Goal: Transaction & Acquisition: Purchase product/service

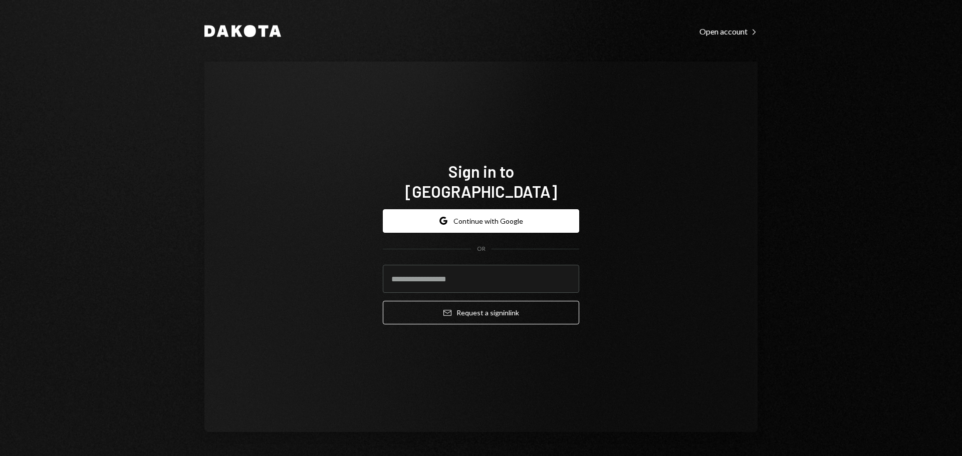
type input "**********"
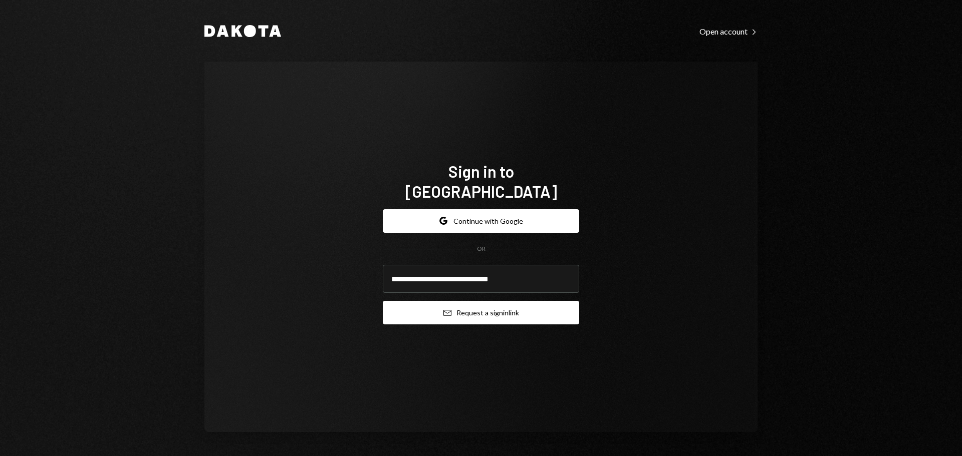
drag, startPoint x: 472, startPoint y: 304, endPoint x: 497, endPoint y: 304, distance: 24.6
click at [473, 304] on button "Email Request a sign in link" at bounding box center [481, 313] width 196 height 24
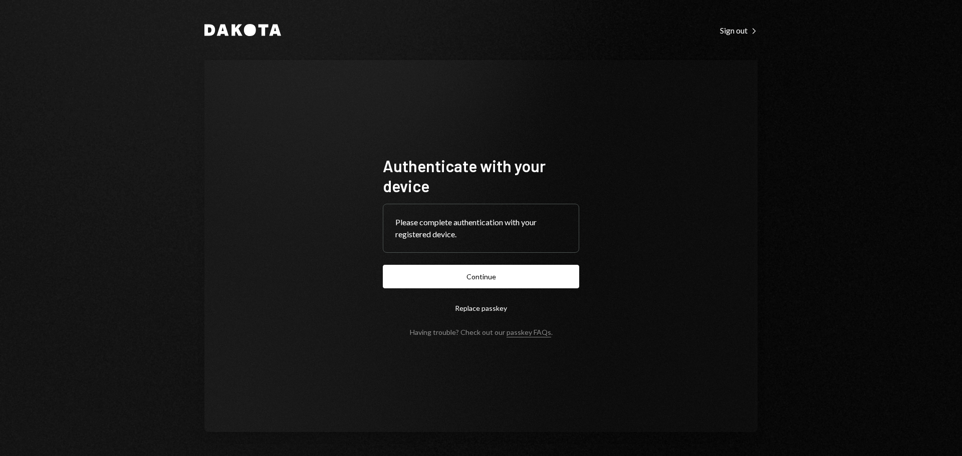
click at [460, 284] on button "Continue" at bounding box center [481, 277] width 196 height 24
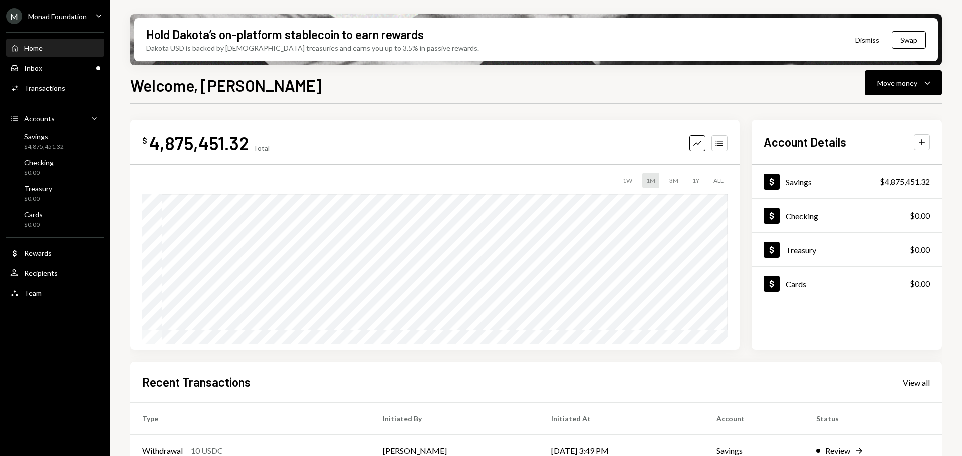
click at [50, 17] on div "Monad Foundation" at bounding box center [57, 16] width 59 height 9
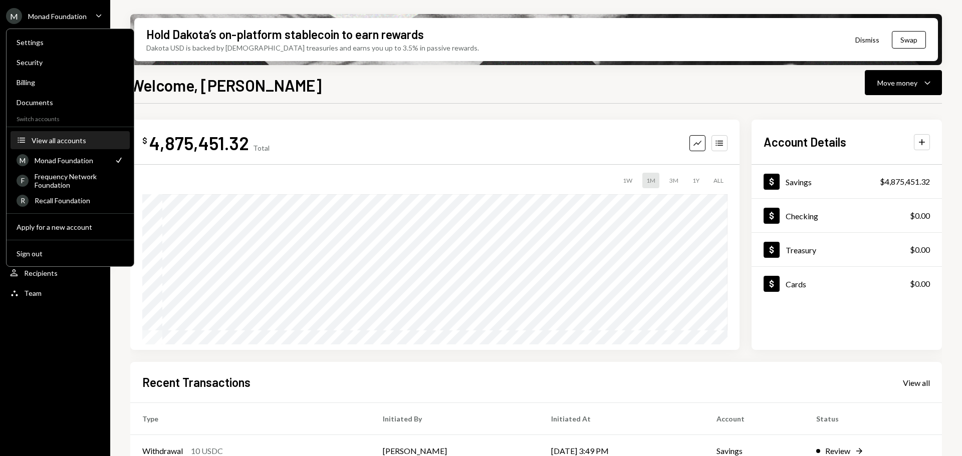
click at [64, 141] on div "View all accounts" at bounding box center [78, 140] width 92 height 9
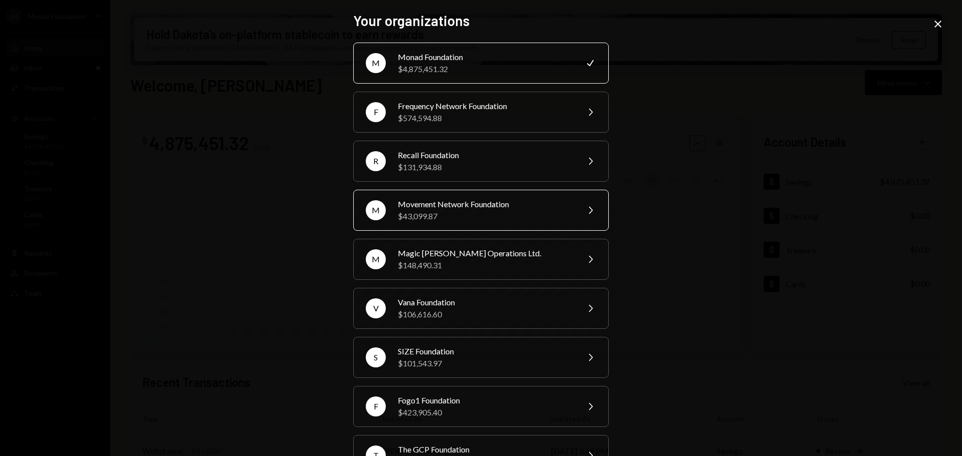
click at [523, 219] on div "$43,099.87" at bounding box center [485, 216] width 174 height 12
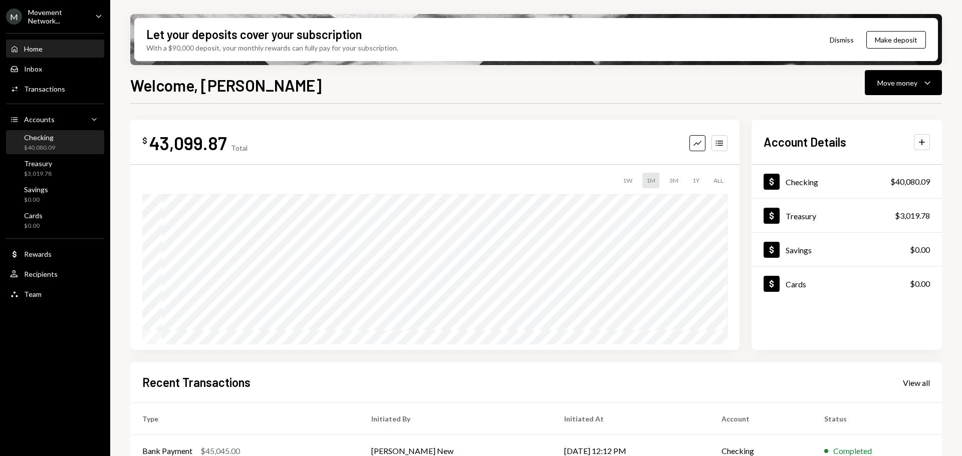
click at [32, 140] on div "Checking" at bounding box center [39, 137] width 31 height 9
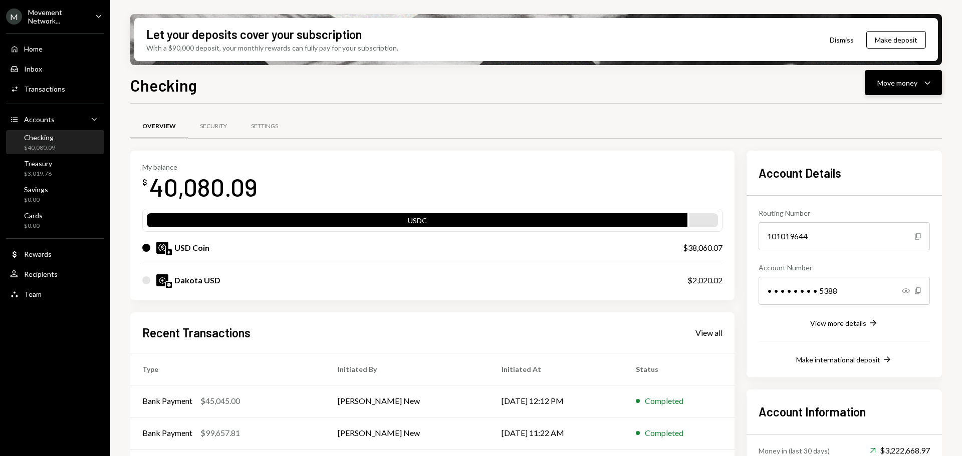
click at [896, 90] on button "Move money Caret Down" at bounding box center [903, 82] width 77 height 25
click at [879, 154] on div "Deposit" at bounding box center [895, 158] width 73 height 11
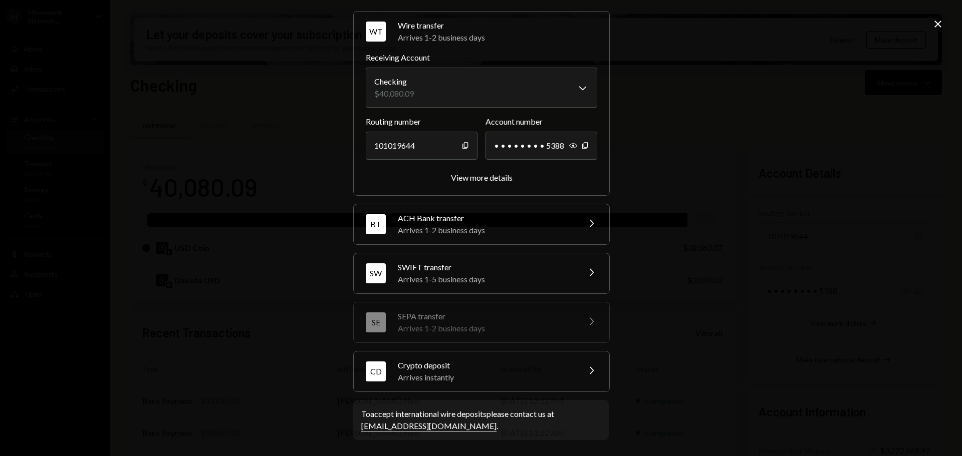
click at [485, 376] on div "Arrives instantly" at bounding box center [485, 378] width 175 height 12
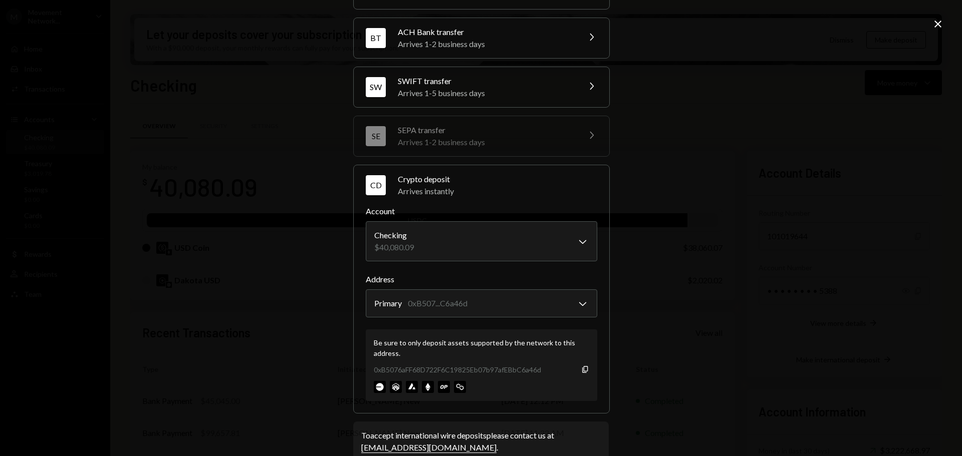
scroll to position [96, 0]
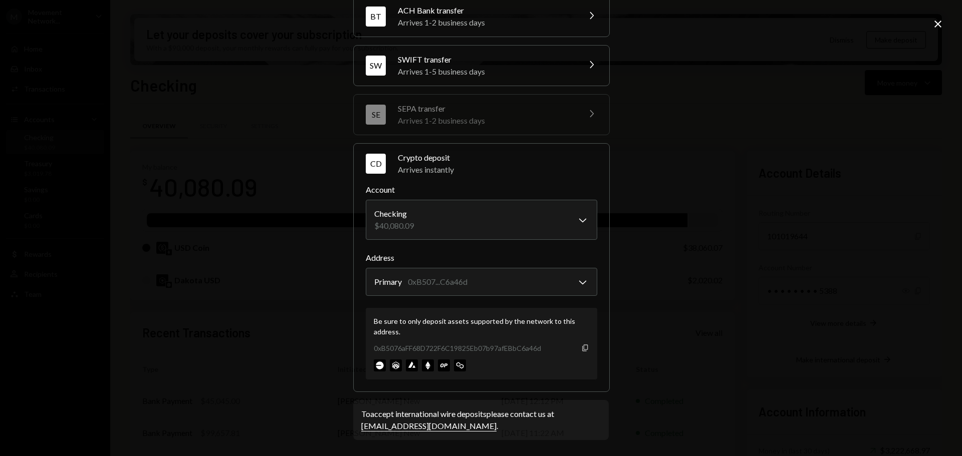
click at [584, 350] on icon "Copy" at bounding box center [585, 348] width 8 height 8
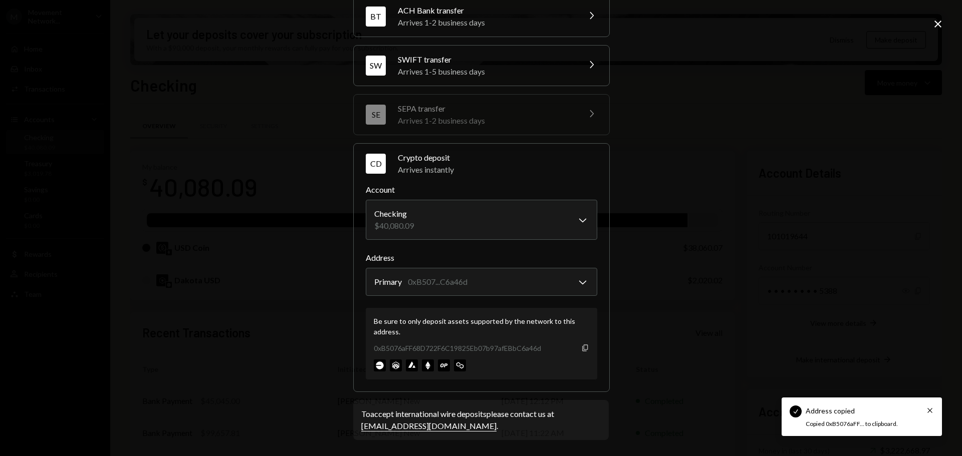
click at [578, 348] on div "0xB5076aFF68D722F6C19825Eb07b97afEBbC6a46d Copy" at bounding box center [481, 348] width 215 height 11
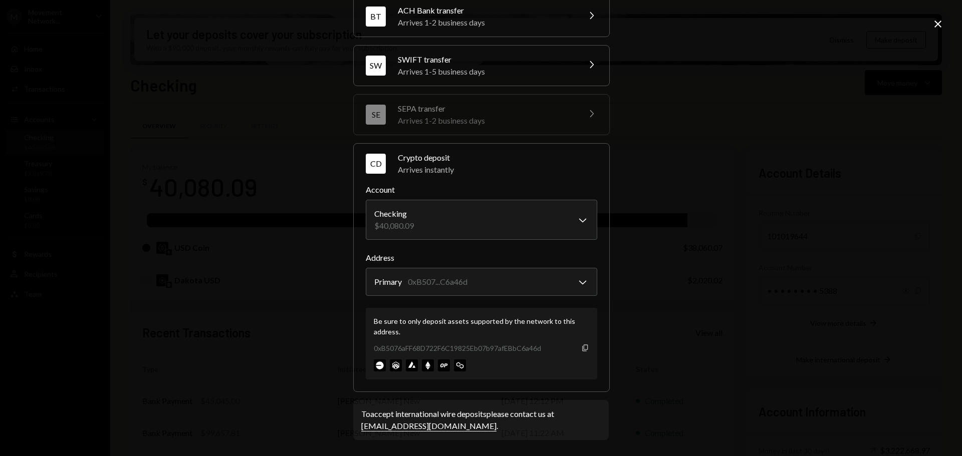
click at [584, 350] on icon "button" at bounding box center [585, 348] width 6 height 7
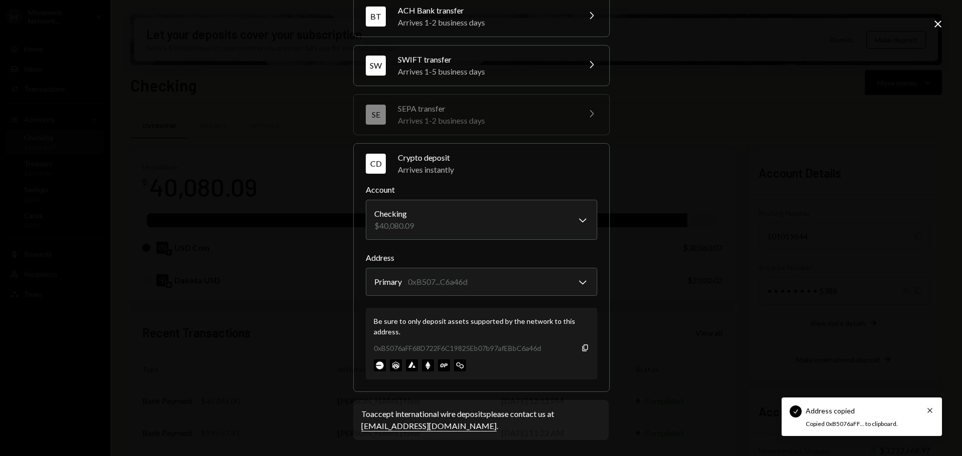
click at [709, 313] on div "**********" at bounding box center [481, 228] width 962 height 456
click at [582, 349] on icon "button" at bounding box center [585, 348] width 6 height 7
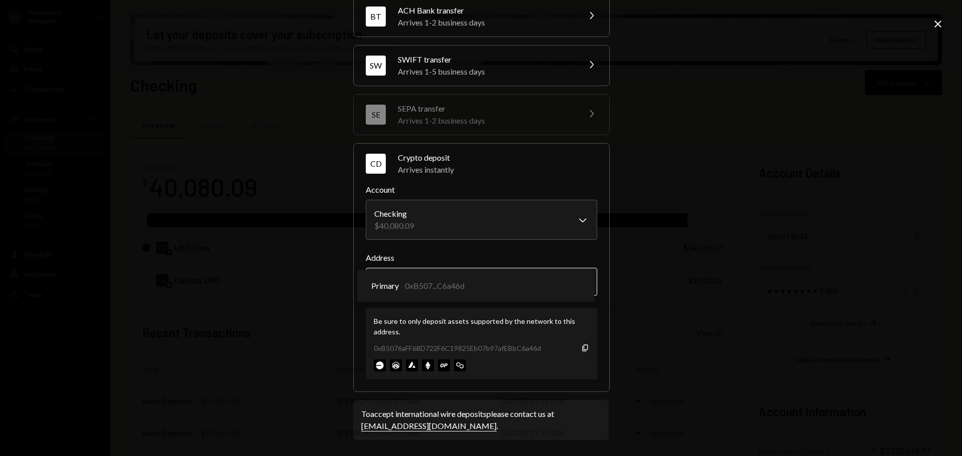
click at [468, 286] on body "M Movement Network... Caret Down Home Home Inbox Inbox Activities Transactions …" at bounding box center [481, 228] width 962 height 456
click at [940, 25] on icon "Close" at bounding box center [938, 24] width 12 height 12
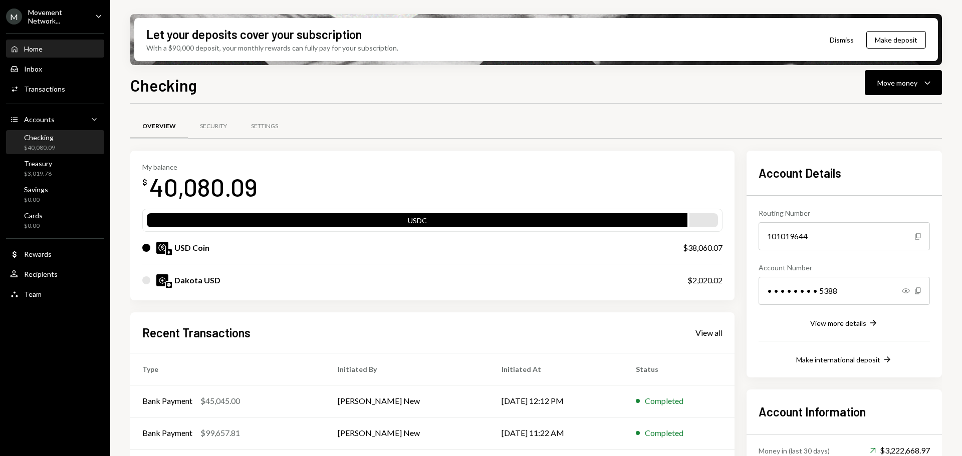
click at [53, 52] on div "Home Home" at bounding box center [55, 49] width 90 height 9
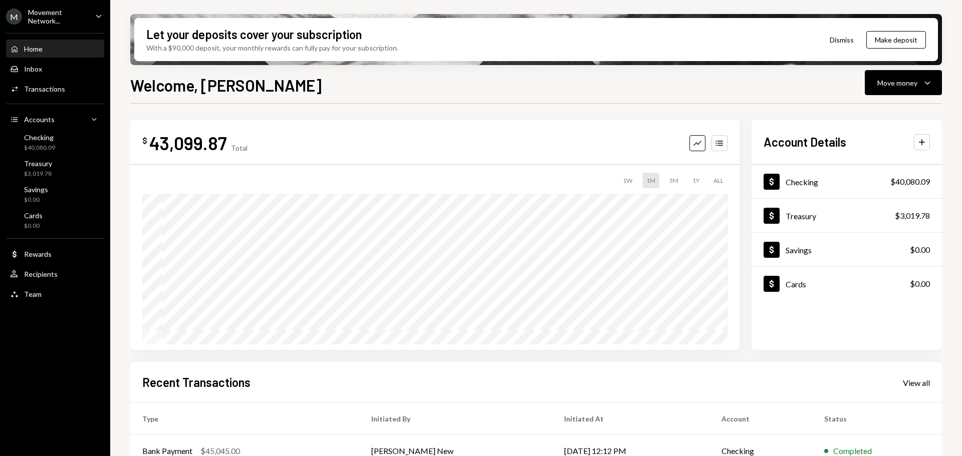
click at [38, 47] on div "Home" at bounding box center [33, 49] width 19 height 9
click at [49, 72] on div "Inbox Inbox" at bounding box center [55, 69] width 90 height 9
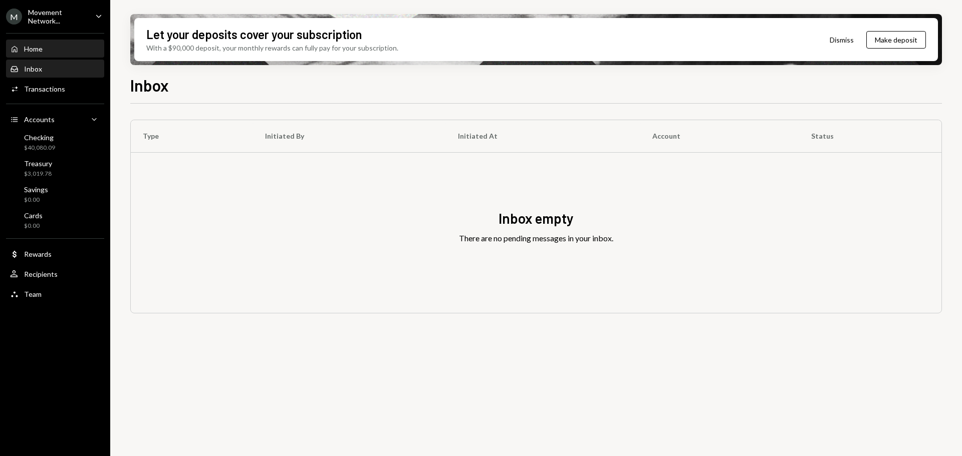
click at [39, 51] on div "Home" at bounding box center [33, 49] width 19 height 9
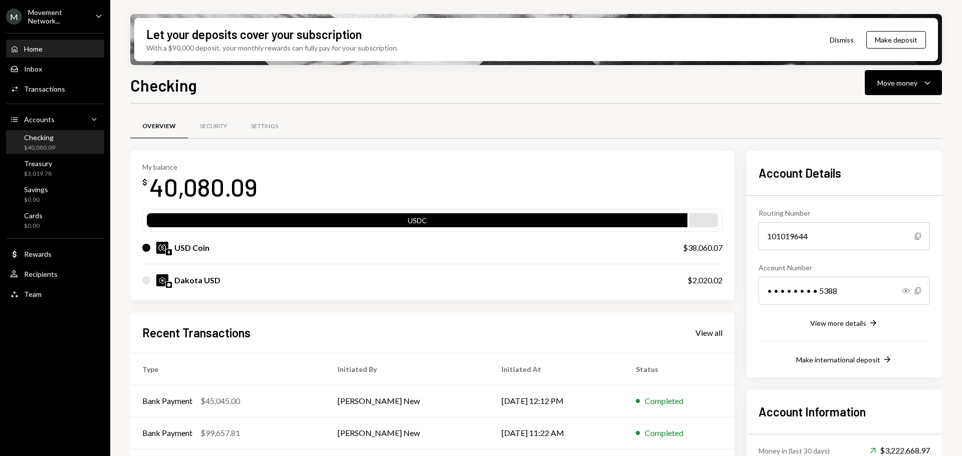
click at [55, 47] on div "Home Home" at bounding box center [55, 49] width 90 height 9
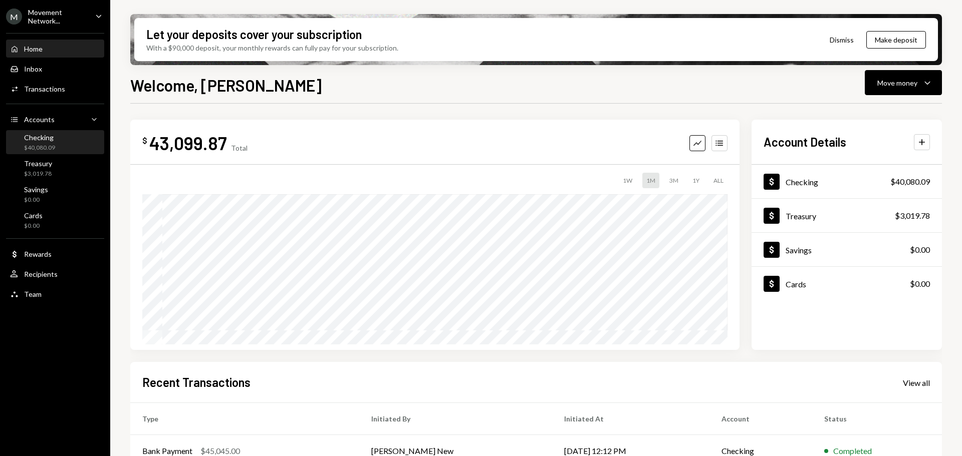
drag, startPoint x: 52, startPoint y: 141, endPoint x: 38, endPoint y: 145, distance: 15.1
click at [52, 141] on div "Checking" at bounding box center [39, 137] width 31 height 9
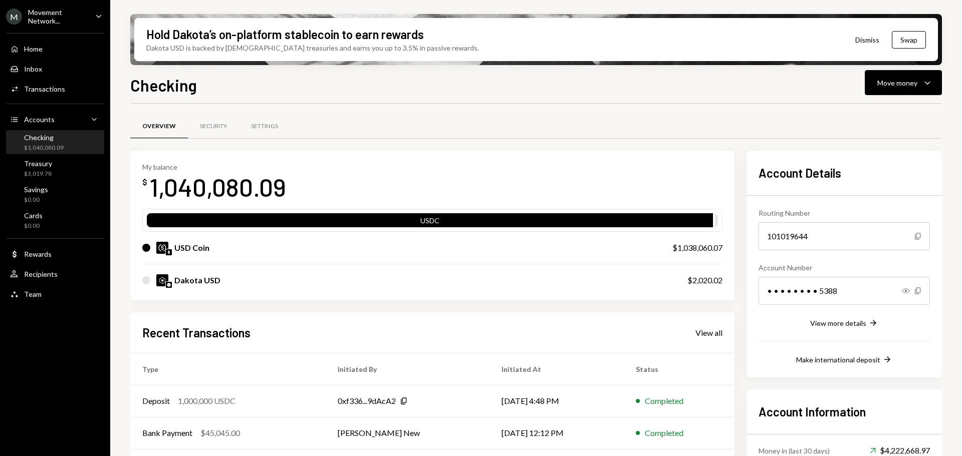
drag, startPoint x: 47, startPoint y: 138, endPoint x: 36, endPoint y: 134, distance: 11.3
click at [46, 139] on div "Checking" at bounding box center [44, 137] width 40 height 9
click at [66, 19] on div "Movement Network..." at bounding box center [57, 16] width 59 height 17
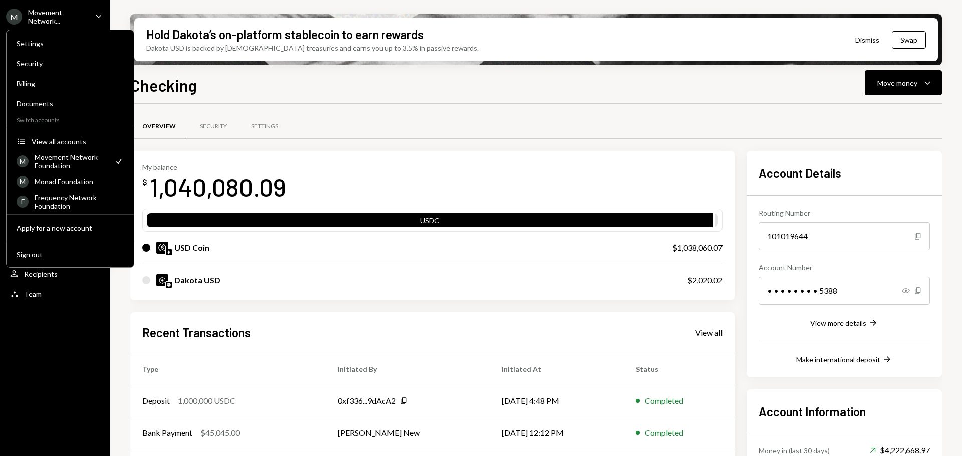
click at [84, 14] on div "Movement Network..." at bounding box center [57, 16] width 59 height 17
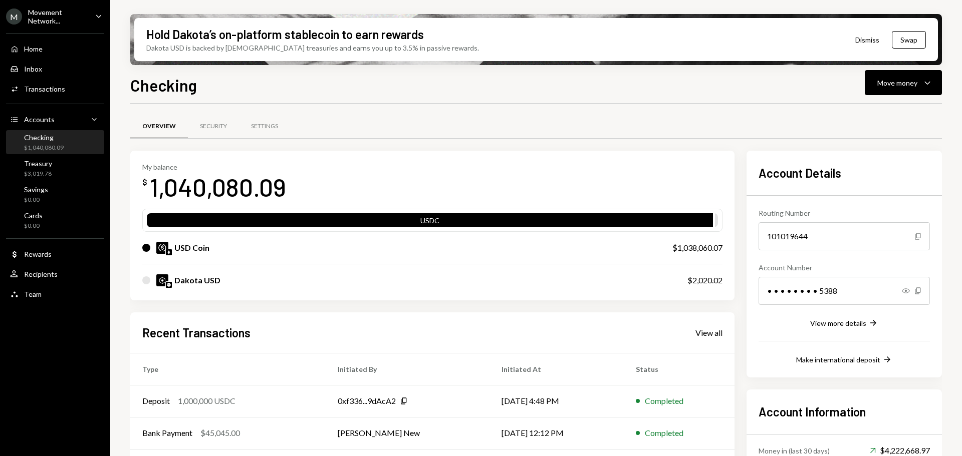
click at [76, 13] on div "Movement Network..." at bounding box center [57, 16] width 59 height 17
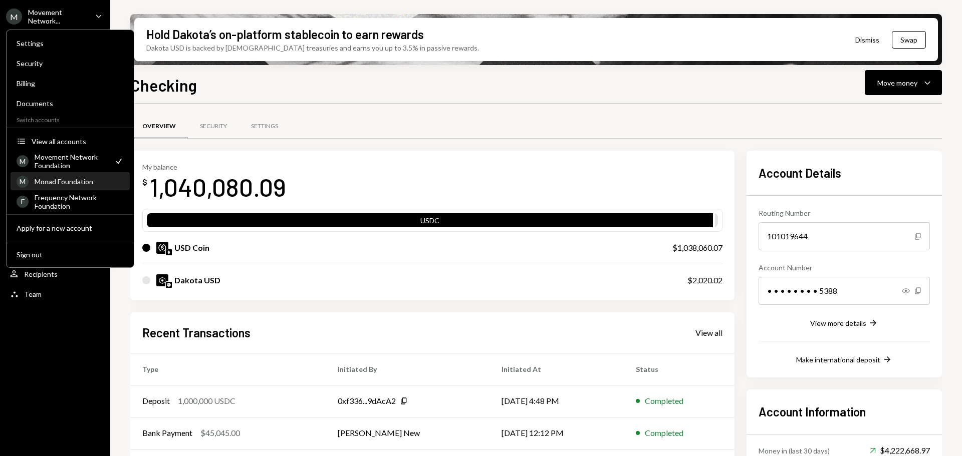
click at [69, 183] on div "Monad Foundation" at bounding box center [79, 181] width 89 height 9
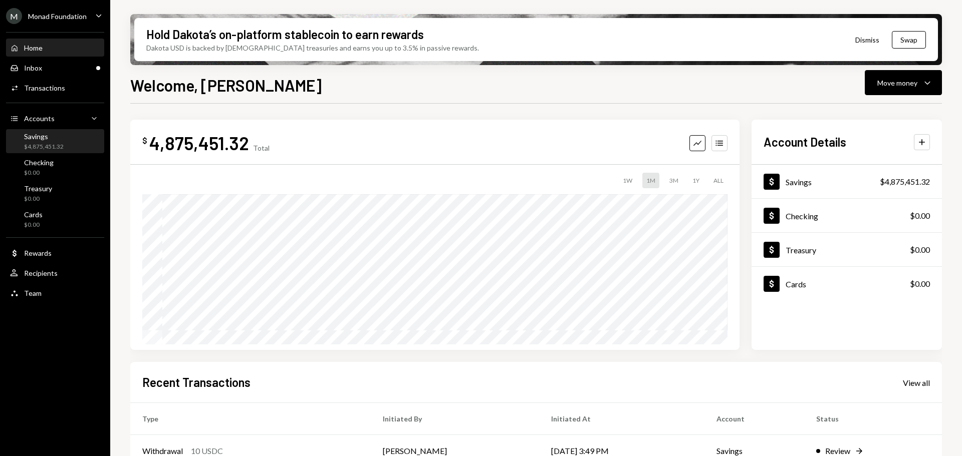
click at [63, 142] on div "Savings $4,875,451.32" at bounding box center [44, 141] width 40 height 19
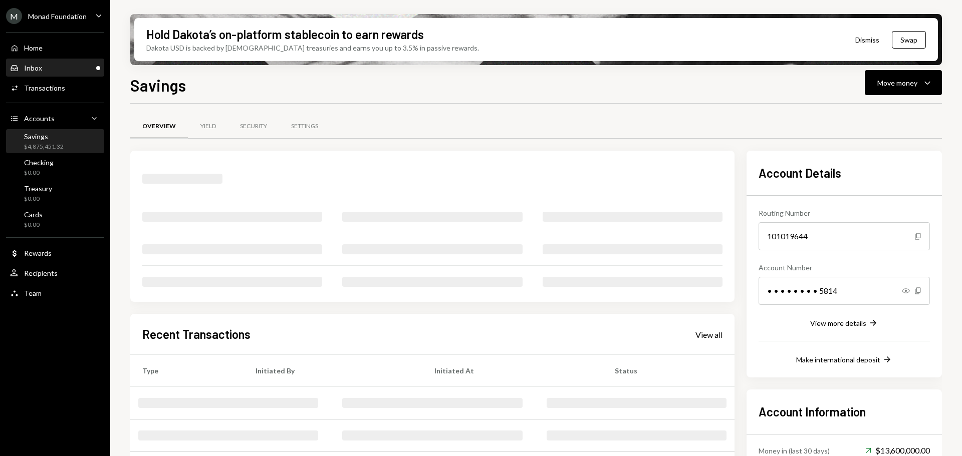
click at [62, 64] on div "Inbox Inbox" at bounding box center [55, 68] width 90 height 9
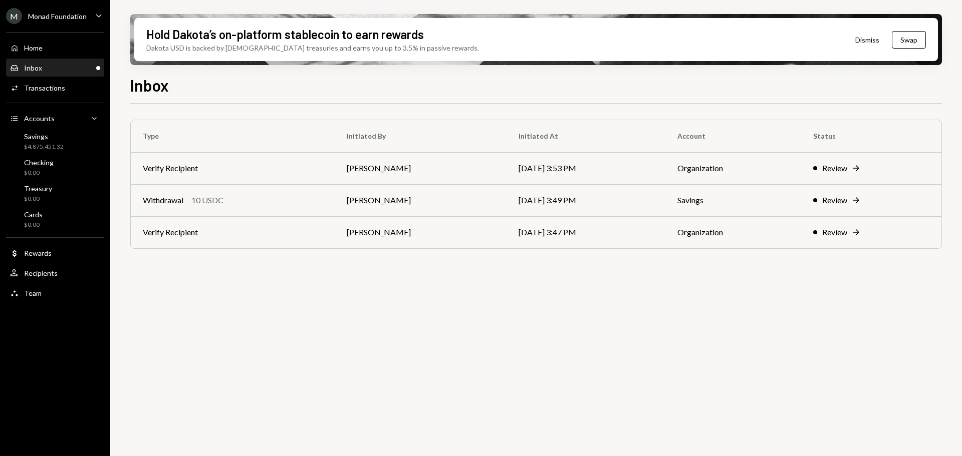
drag, startPoint x: 273, startPoint y: 240, endPoint x: 278, endPoint y: 244, distance: 6.8
click at [273, 240] on td "Verify Recipient" at bounding box center [233, 232] width 204 height 32
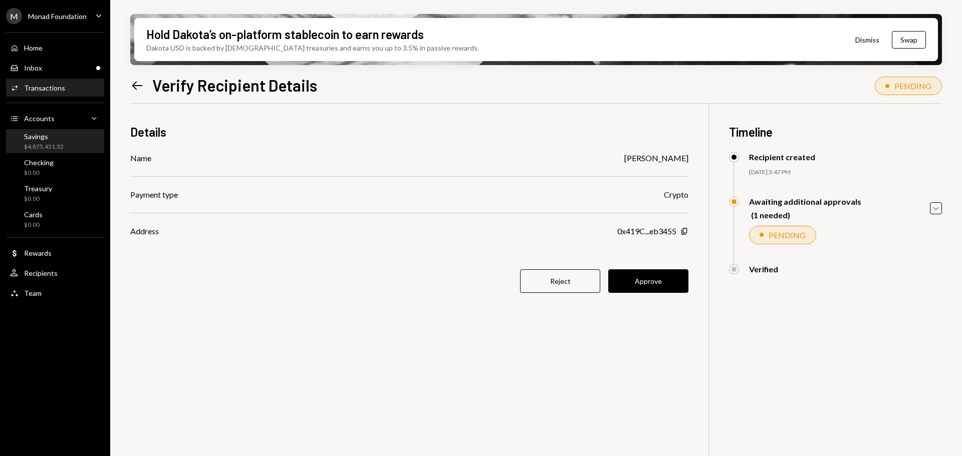
click at [47, 140] on div "Savings" at bounding box center [44, 136] width 40 height 9
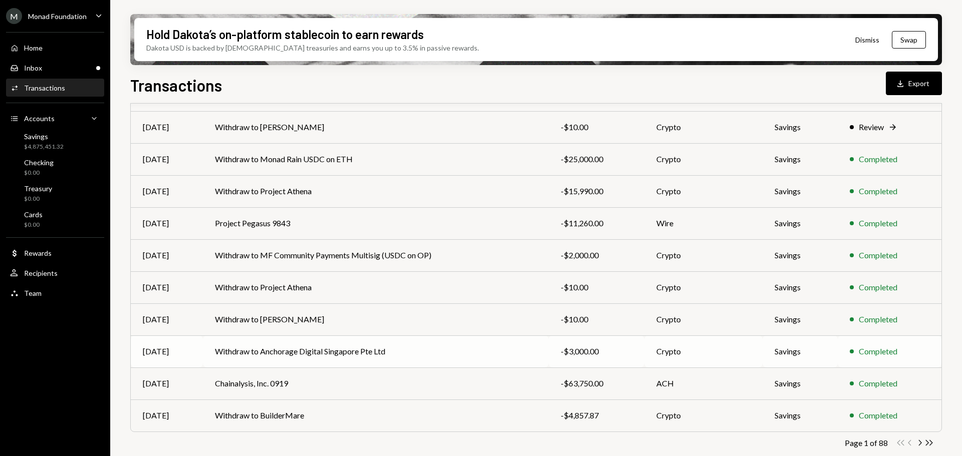
scroll to position [114, 0]
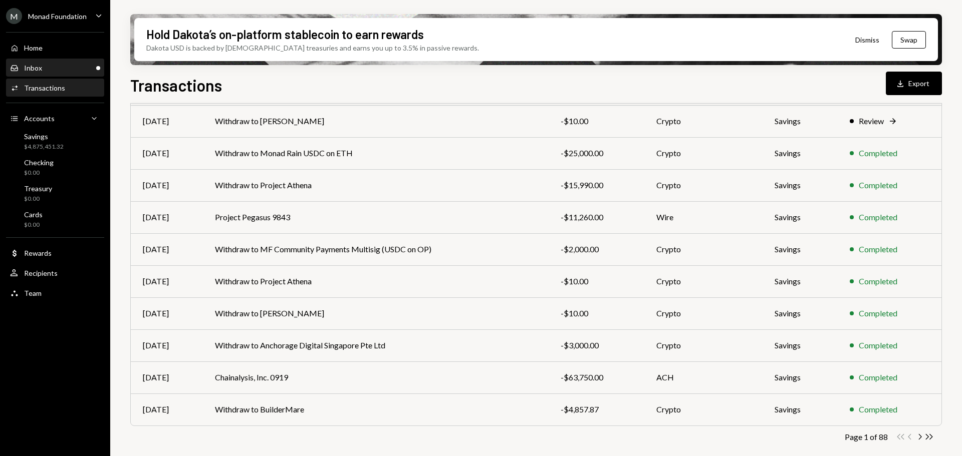
click at [66, 69] on div "Inbox Inbox" at bounding box center [55, 68] width 90 height 9
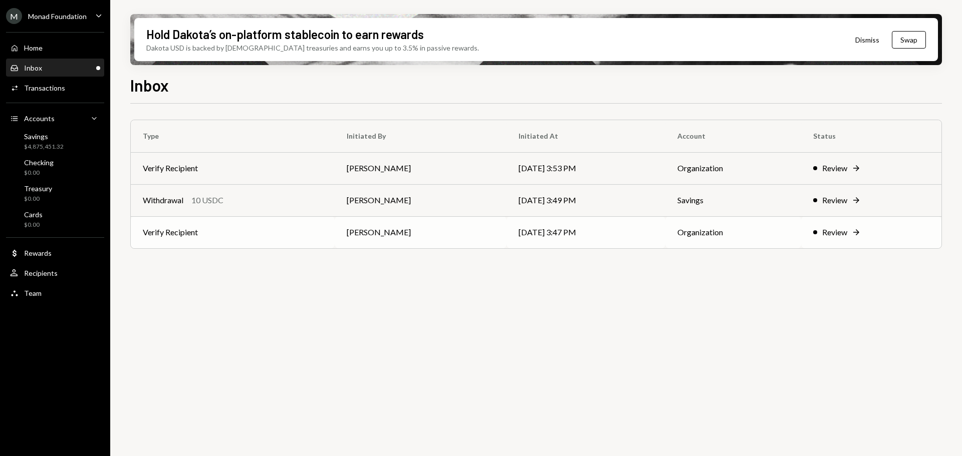
click at [261, 234] on td "Verify Recipient" at bounding box center [233, 232] width 204 height 32
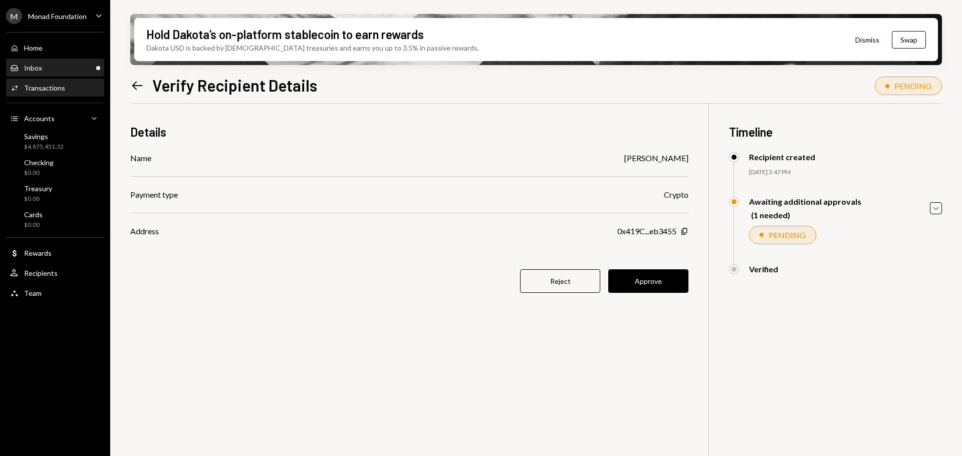
click at [70, 69] on div "Inbox Inbox" at bounding box center [55, 68] width 90 height 9
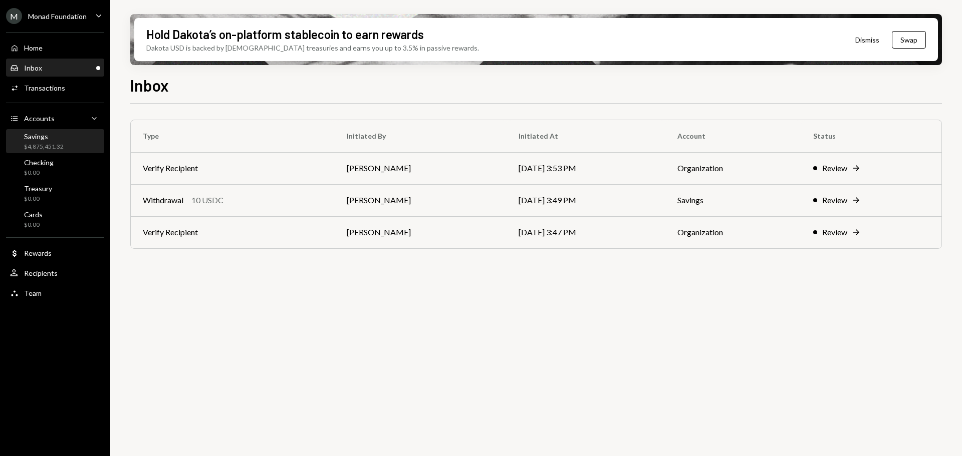
click at [68, 142] on div "Savings $4,875,451.32" at bounding box center [55, 141] width 90 height 19
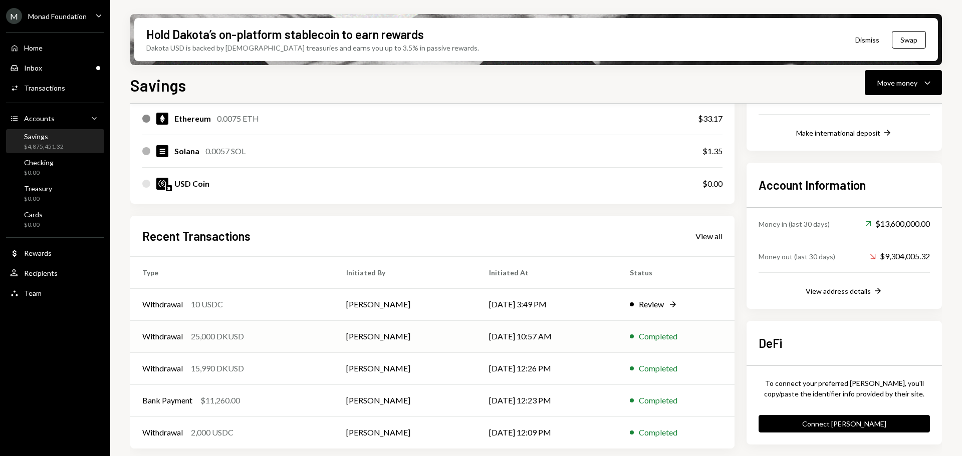
scroll to position [228, 0]
click at [718, 236] on div "View all" at bounding box center [708, 235] width 27 height 10
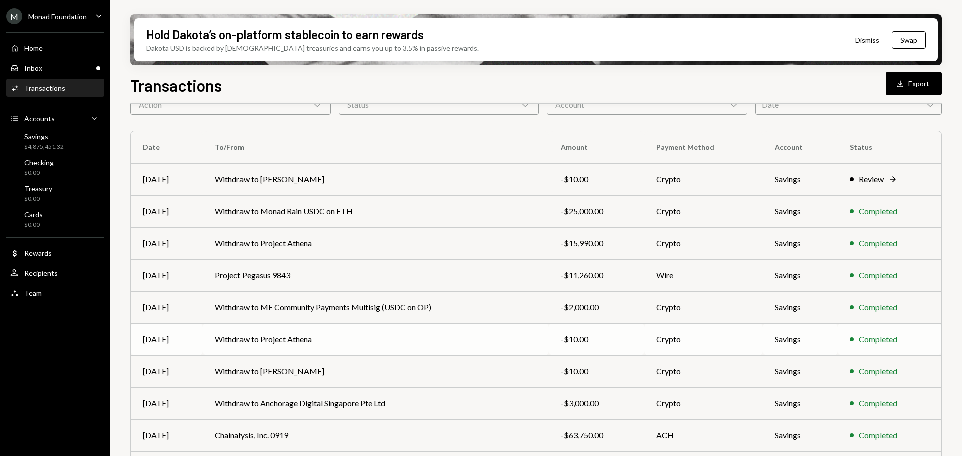
scroll to position [100, 0]
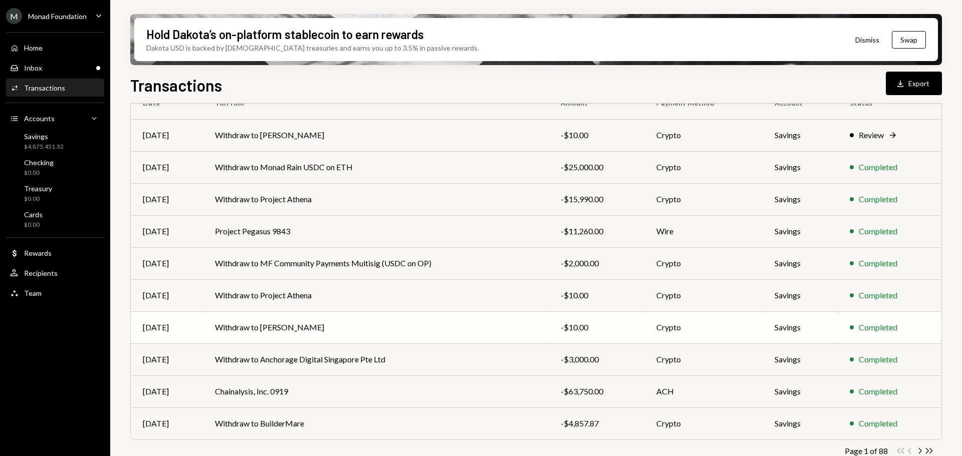
click at [331, 328] on td "Withdraw to Yoshitaka Okayama" at bounding box center [376, 328] width 346 height 32
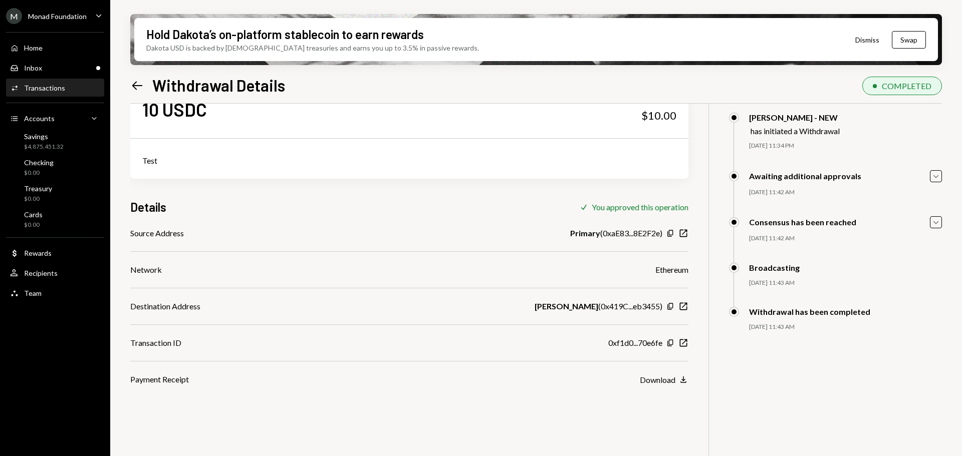
scroll to position [80, 0]
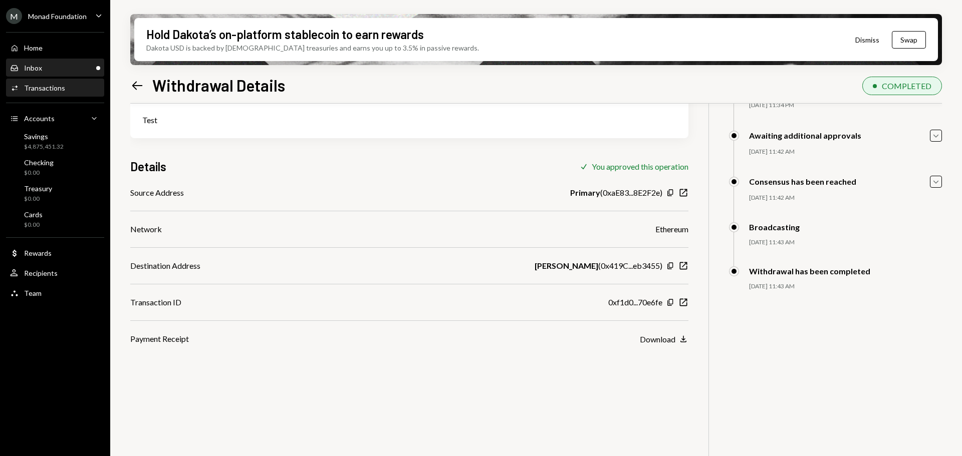
click at [47, 71] on div "Inbox Inbox" at bounding box center [55, 68] width 90 height 9
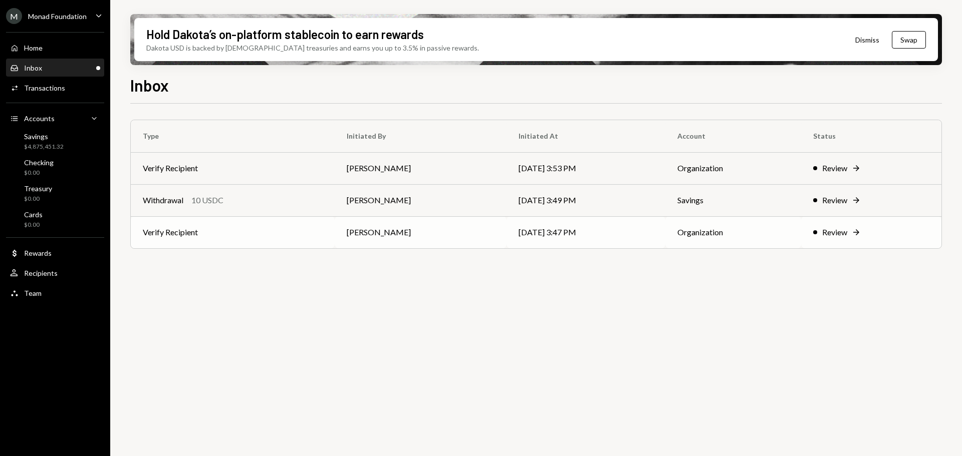
click at [253, 229] on td "Verify Recipient" at bounding box center [233, 232] width 204 height 32
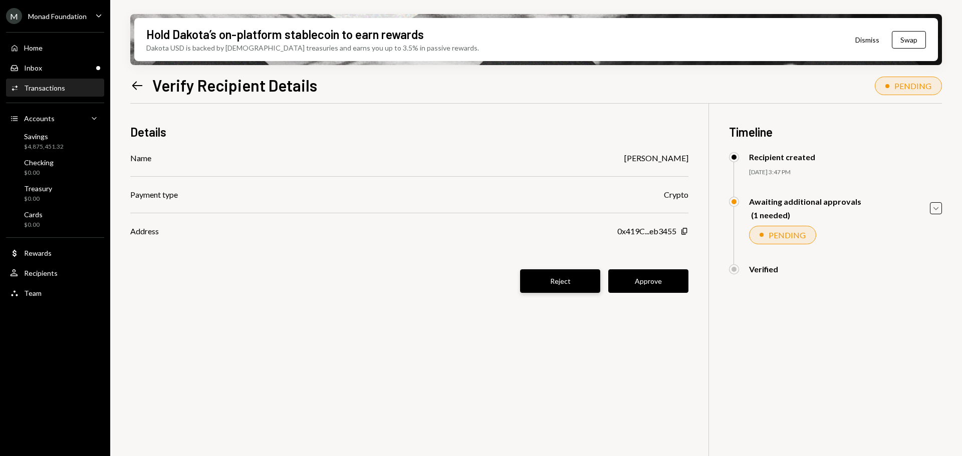
click at [566, 285] on button "Reject" at bounding box center [560, 282] width 80 height 24
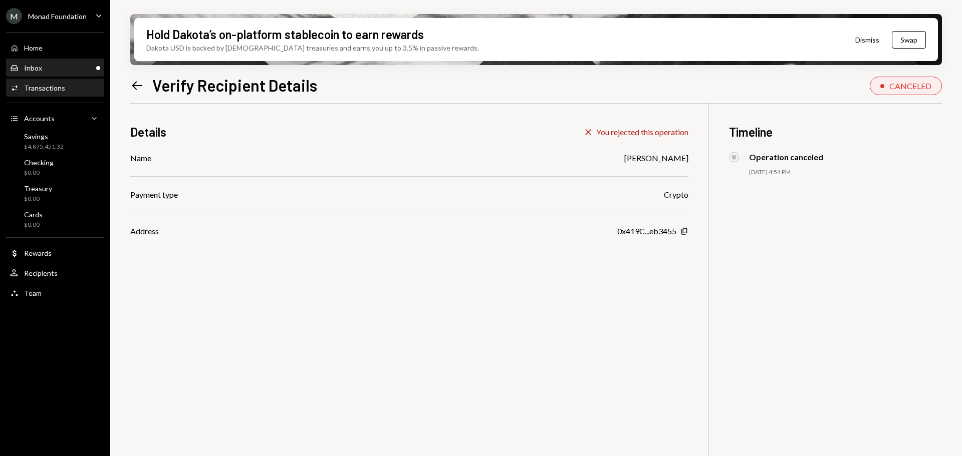
click at [37, 70] on div "Inbox" at bounding box center [33, 68] width 18 height 9
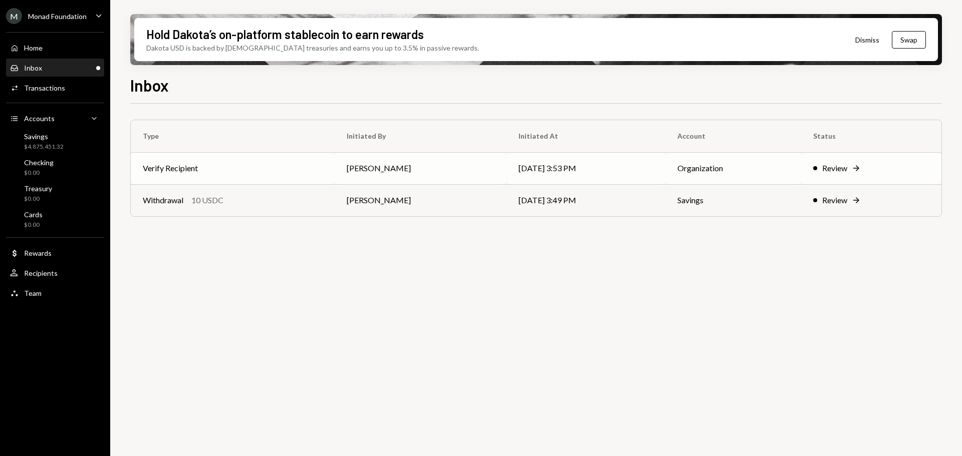
click at [252, 171] on td "Verify Recipient" at bounding box center [233, 168] width 204 height 32
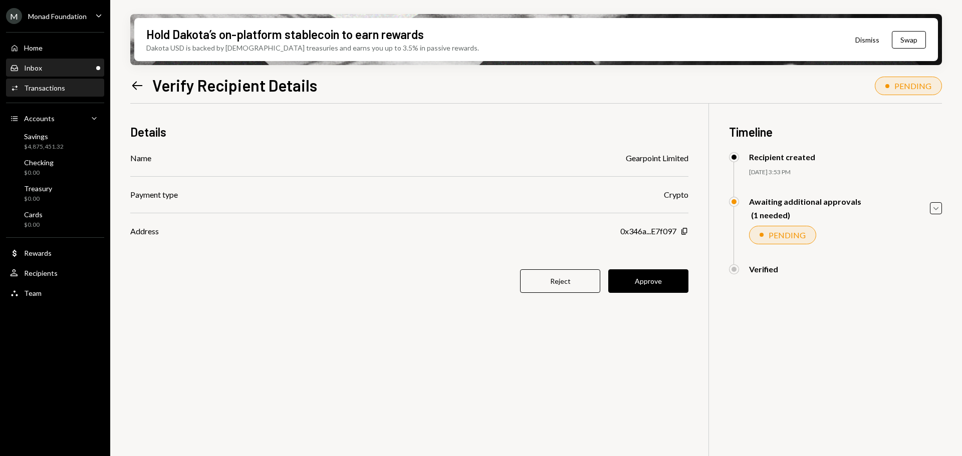
click at [77, 70] on div "Inbox Inbox" at bounding box center [55, 68] width 90 height 9
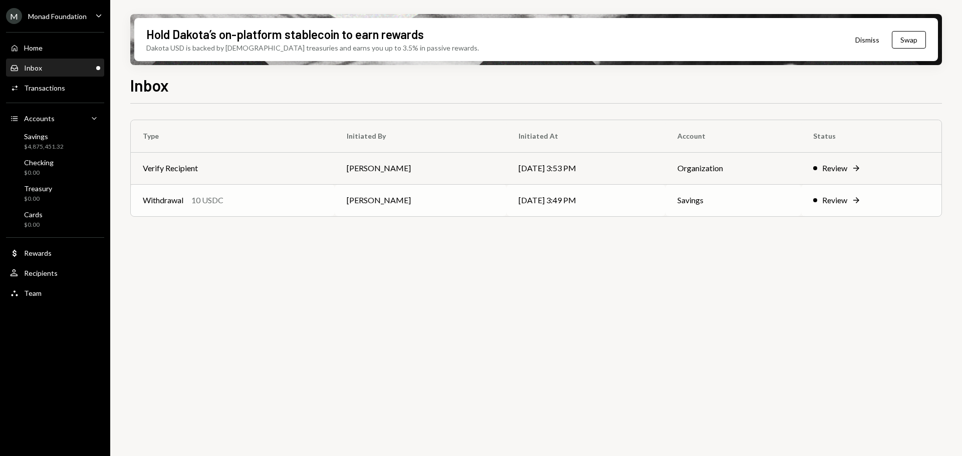
click at [277, 205] on div "Withdrawal 10 USDC" at bounding box center [233, 200] width 180 height 12
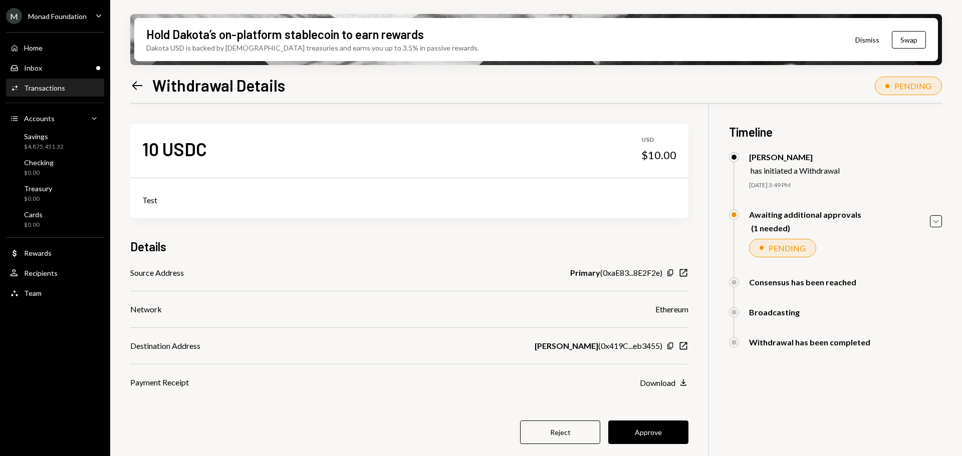
scroll to position [50, 0]
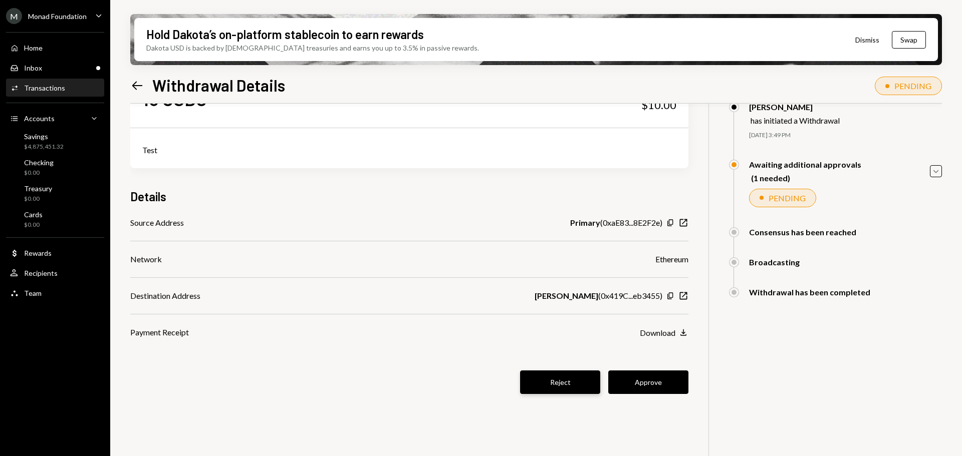
click at [535, 375] on button "Reject" at bounding box center [560, 383] width 80 height 24
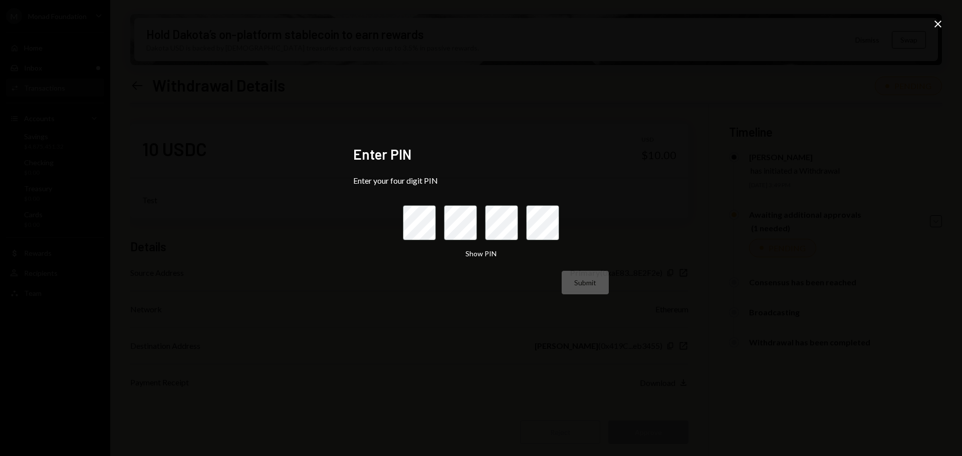
scroll to position [50, 0]
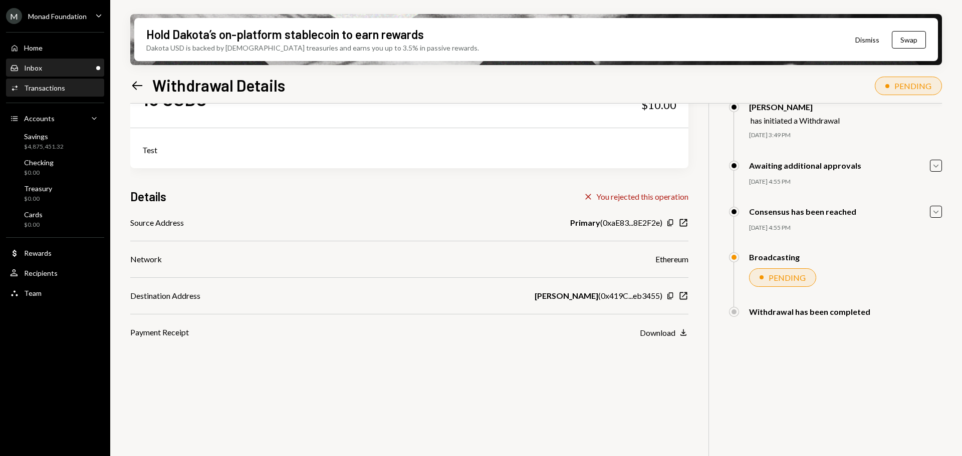
click at [77, 69] on div "Inbox Inbox" at bounding box center [55, 68] width 90 height 9
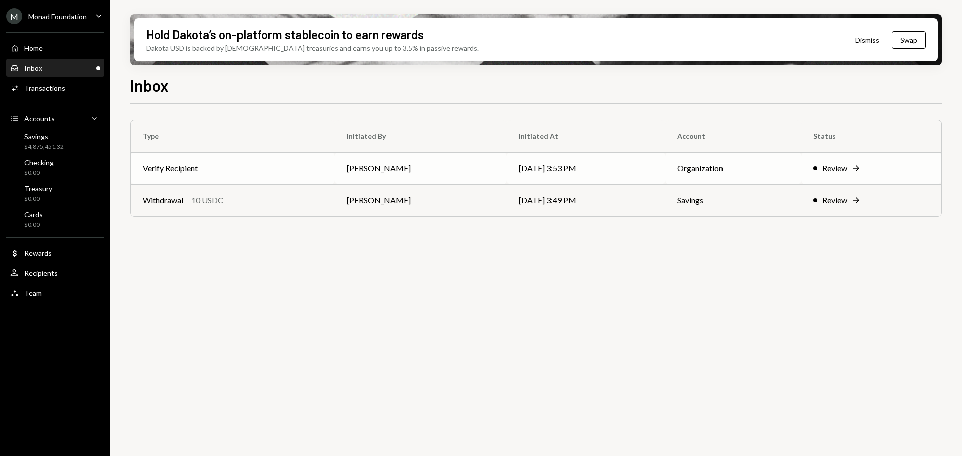
click at [278, 160] on td "Verify Recipient" at bounding box center [233, 168] width 204 height 32
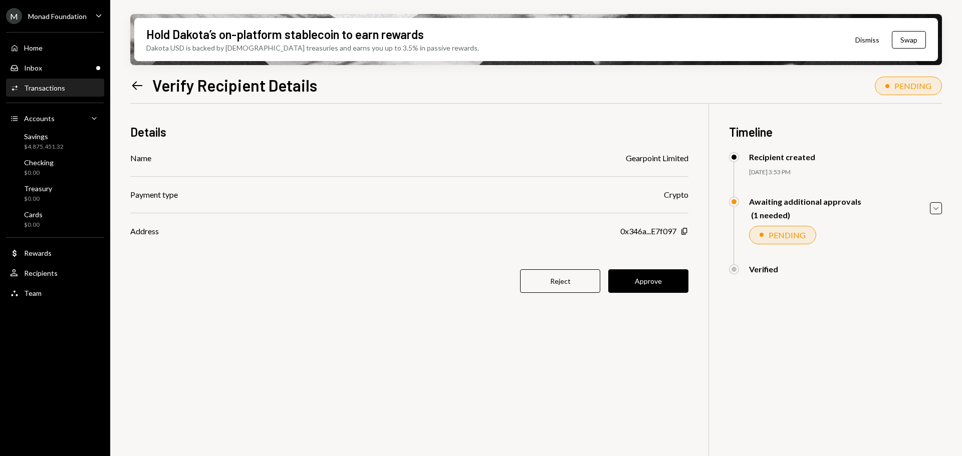
click at [661, 285] on button "Approve" at bounding box center [648, 282] width 80 height 24
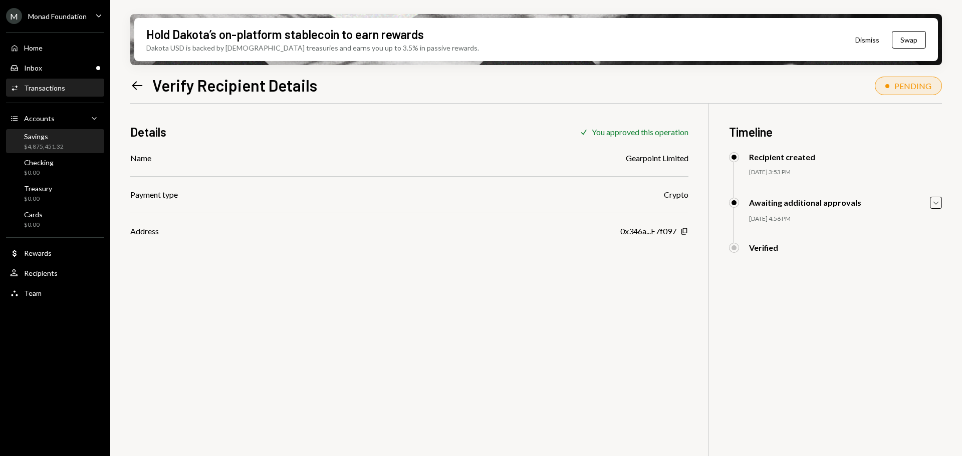
click at [55, 137] on div "Savings" at bounding box center [44, 136] width 40 height 9
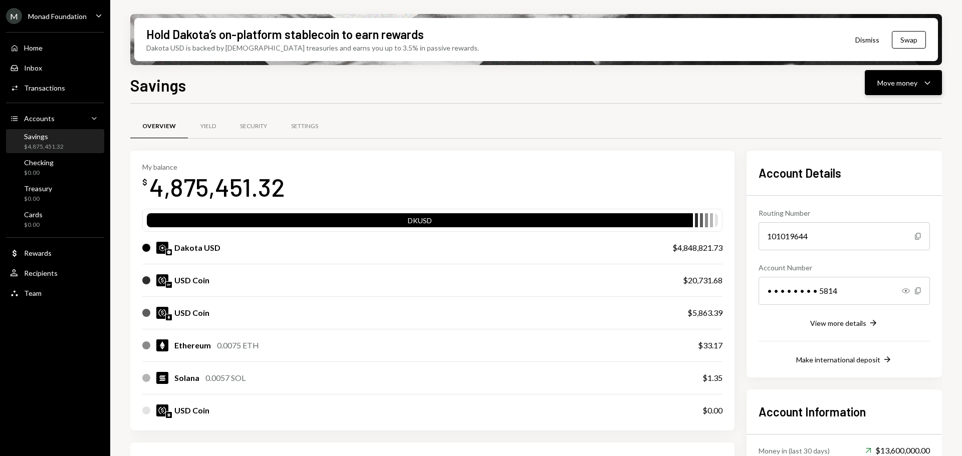
click at [923, 85] on icon "Caret Down" at bounding box center [927, 83] width 12 height 12
click at [888, 110] on div "Send" at bounding box center [895, 113] width 73 height 11
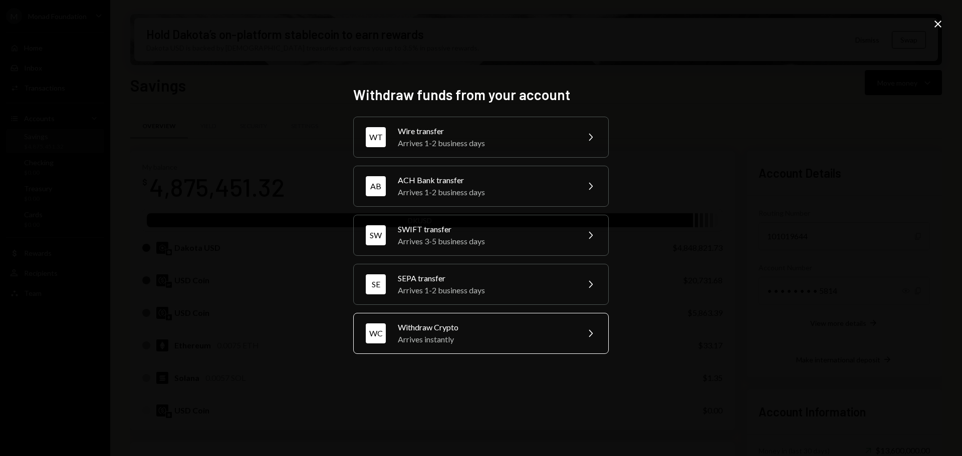
click at [485, 325] on div "Withdraw Crypto" at bounding box center [485, 328] width 174 height 12
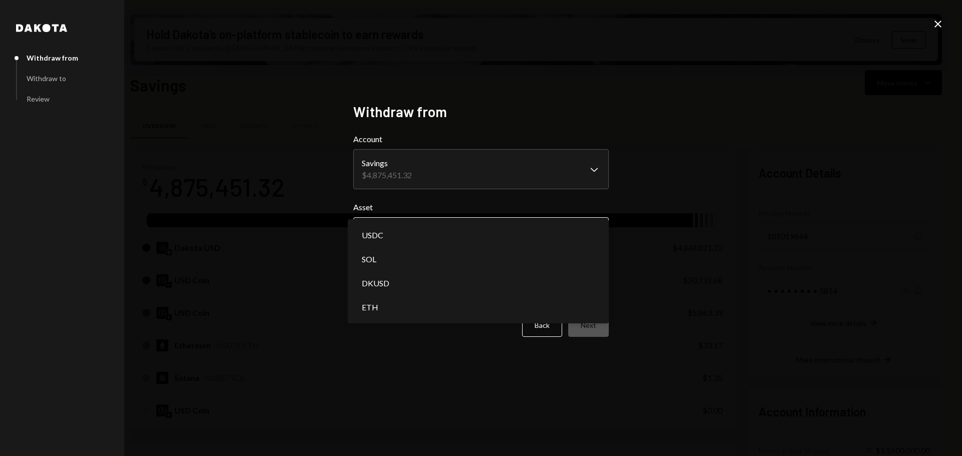
click at [430, 230] on body "M Monad Foundation Caret Down Home Home Inbox Inbox Activities Transactions Acc…" at bounding box center [481, 228] width 962 height 456
select select "****"
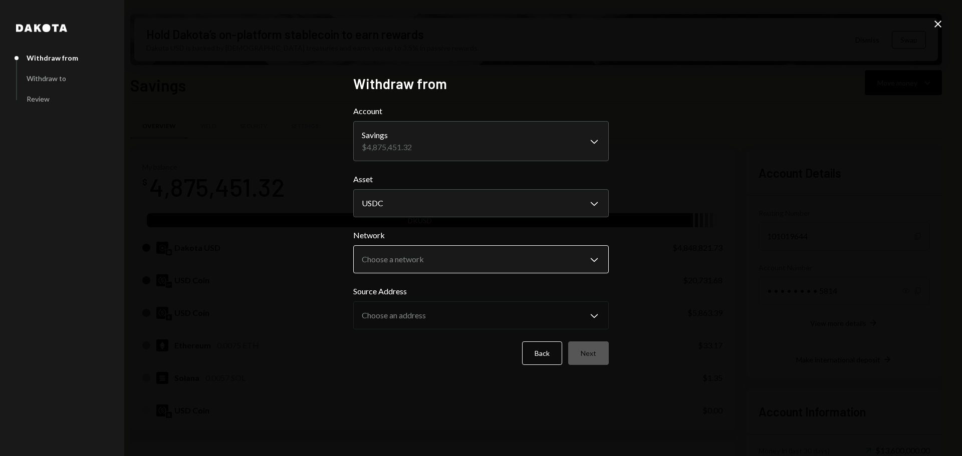
click at [432, 264] on body "M Monad Foundation Caret Down Home Home Inbox Inbox Activities Transactions Acc…" at bounding box center [481, 228] width 962 height 456
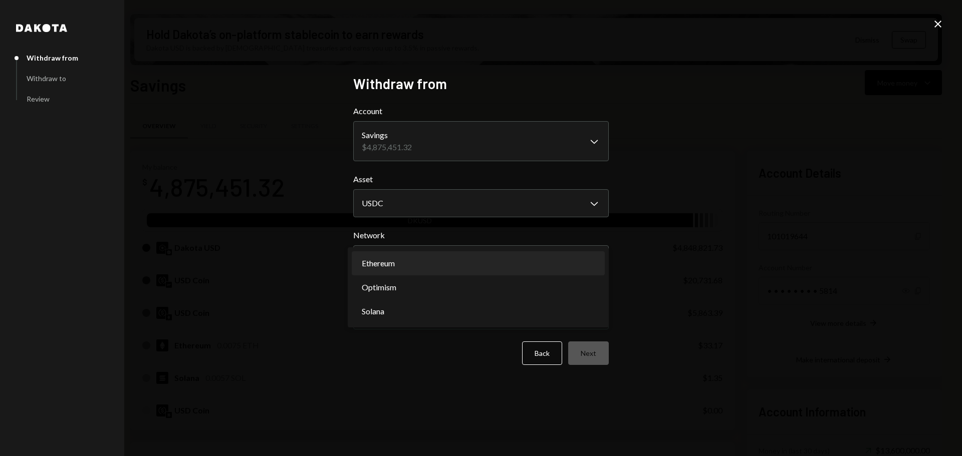
select select "**********"
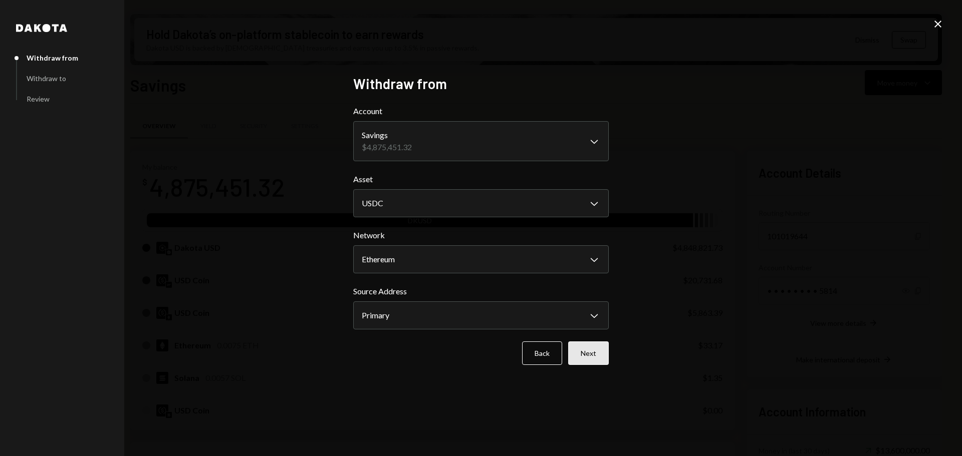
click at [594, 355] on button "Next" at bounding box center [588, 354] width 41 height 24
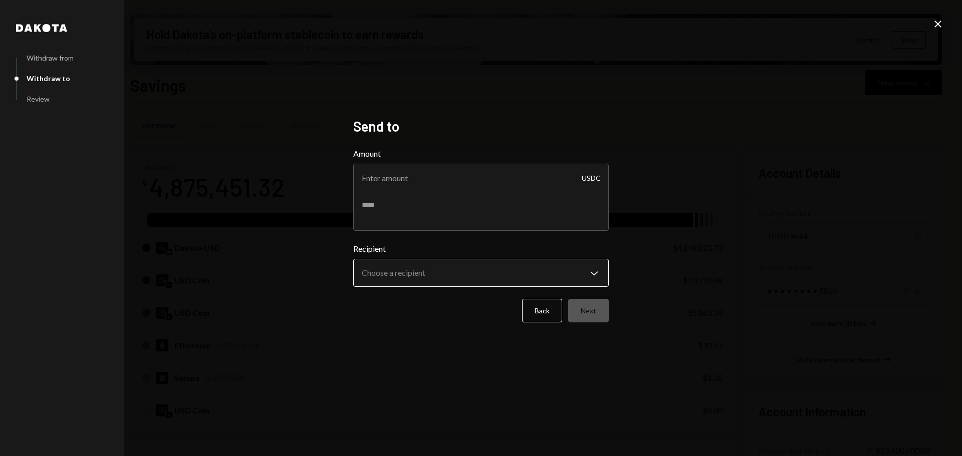
click at [450, 271] on body "M Monad Foundation Caret Down Home Home Inbox Inbox Activities Transactions Acc…" at bounding box center [481, 228] width 962 height 456
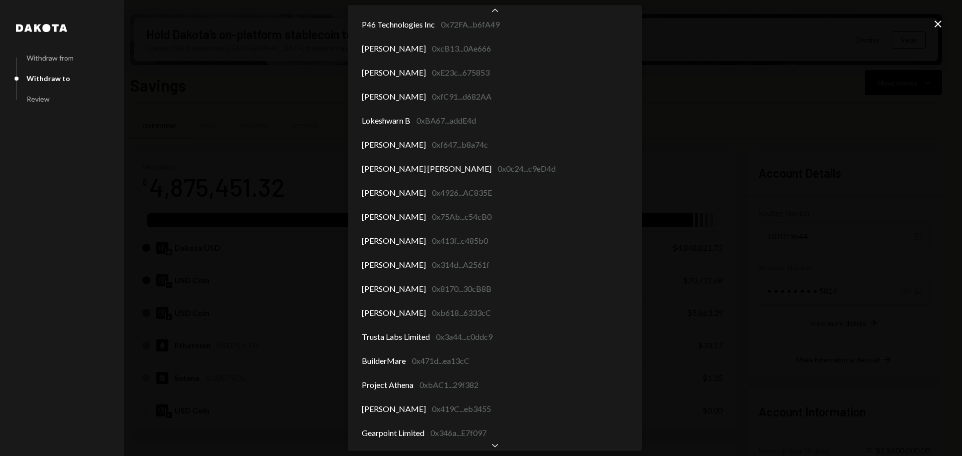
scroll to position [4456, 0]
select select "**********"
drag, startPoint x: 477, startPoint y: 444, endPoint x: 475, endPoint y: 434, distance: 9.7
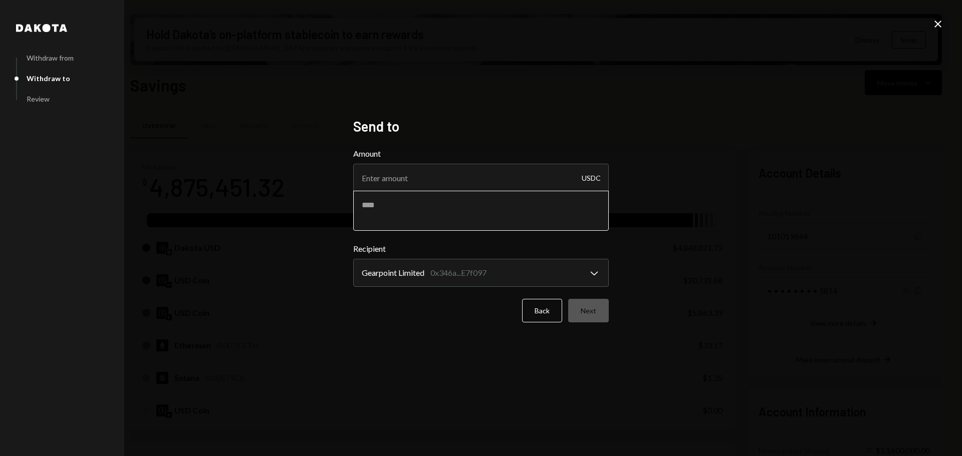
click at [417, 220] on textarea at bounding box center [481, 211] width 256 height 40
type textarea "**********"
click at [422, 179] on input "Amount" at bounding box center [481, 178] width 256 height 28
type input "10"
click at [591, 309] on button "Next" at bounding box center [588, 311] width 41 height 24
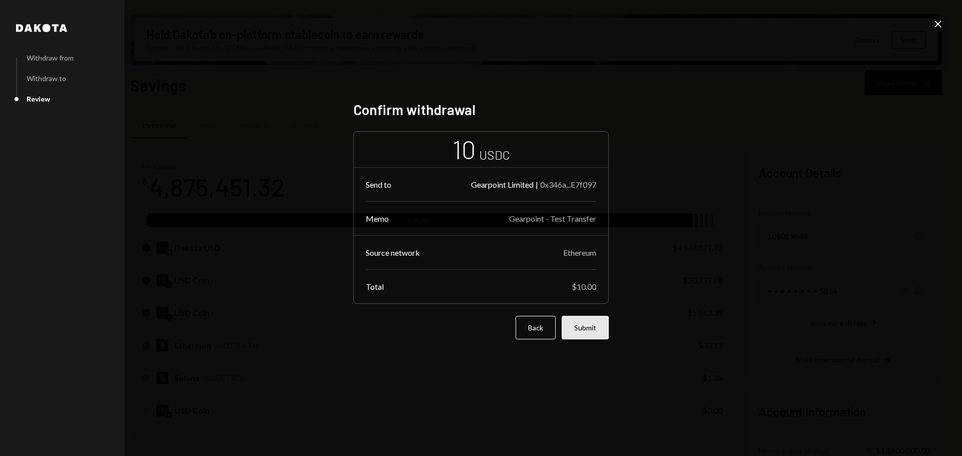
click at [591, 330] on button "Submit" at bounding box center [585, 328] width 47 height 24
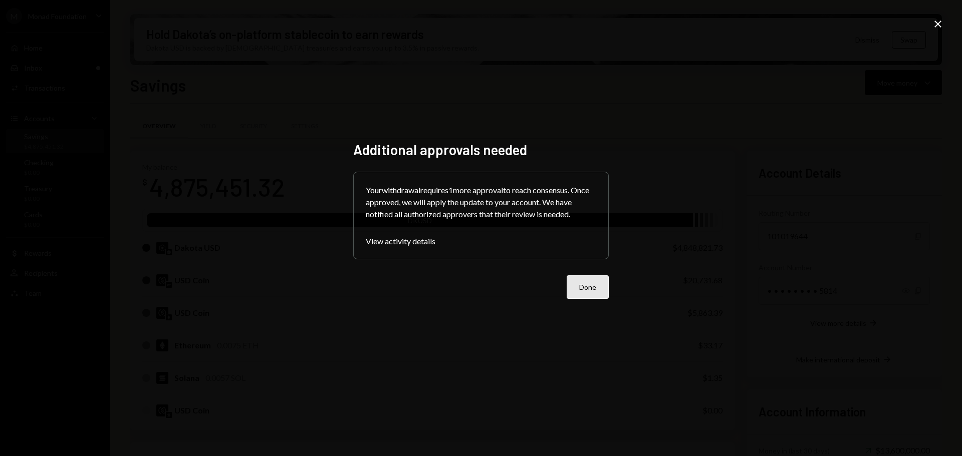
click at [589, 293] on button "Done" at bounding box center [588, 288] width 42 height 24
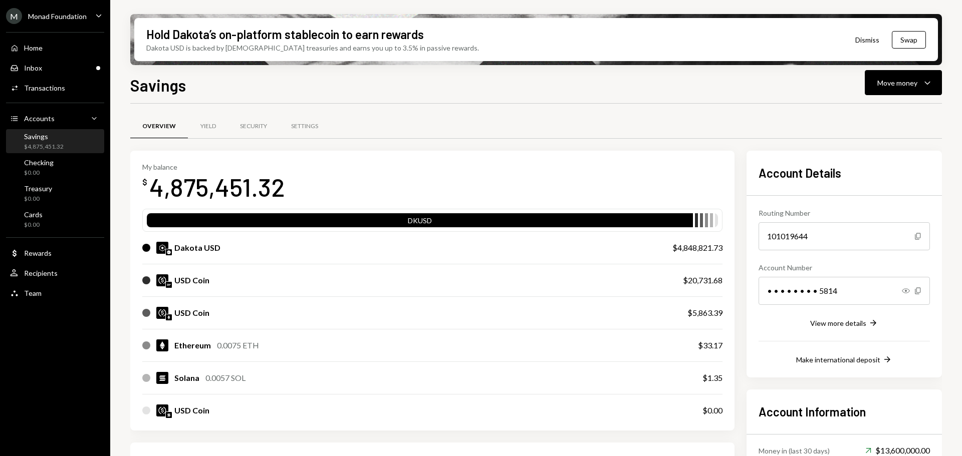
click at [51, 14] on div "Monad Foundation" at bounding box center [57, 16] width 59 height 9
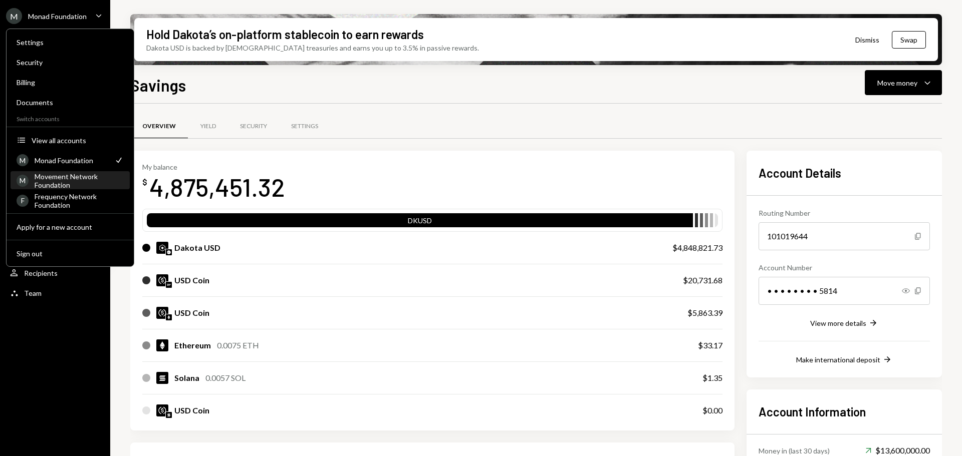
click at [71, 188] on div "Movement Network Foundation" at bounding box center [79, 180] width 89 height 17
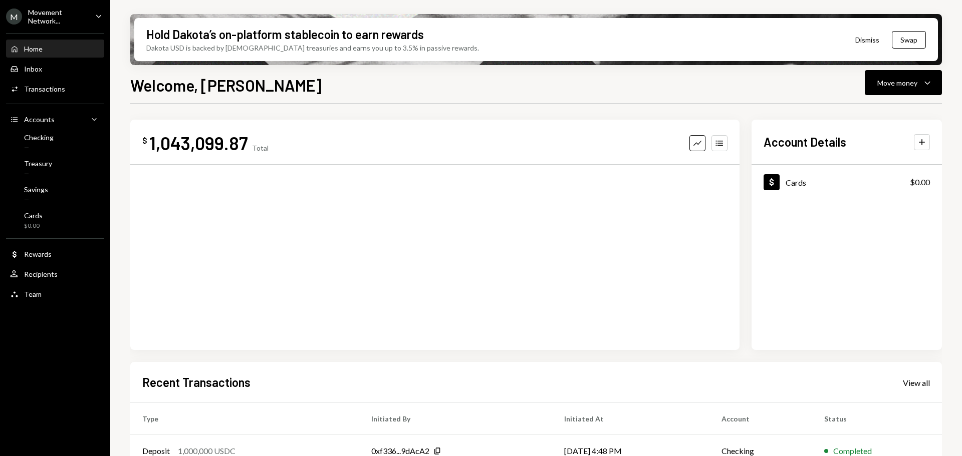
click at [90, 18] on div "M Movement Network... Caret Down" at bounding box center [55, 16] width 110 height 17
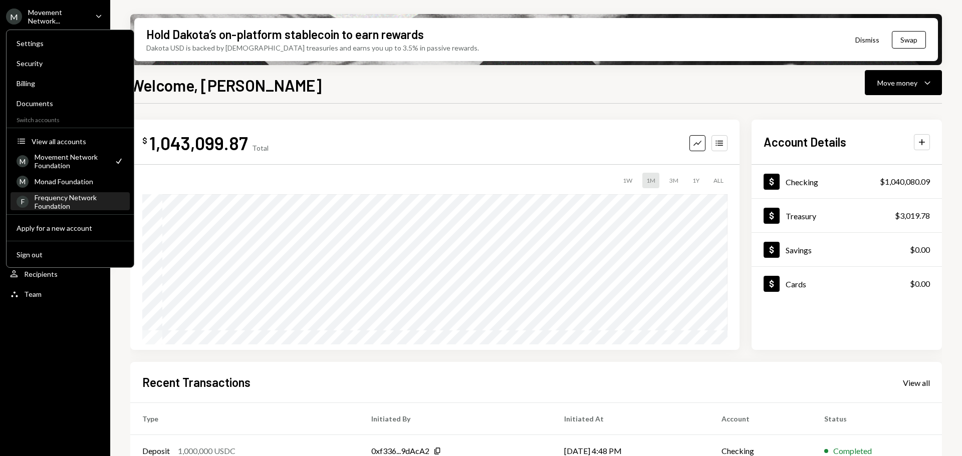
click at [75, 205] on div "Frequency Network Foundation" at bounding box center [79, 201] width 89 height 17
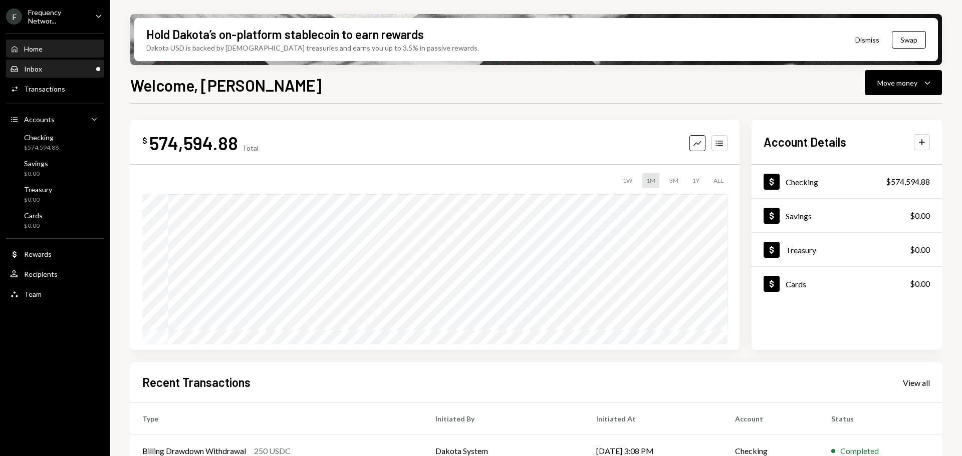
click at [41, 66] on div "Inbox" at bounding box center [33, 69] width 18 height 9
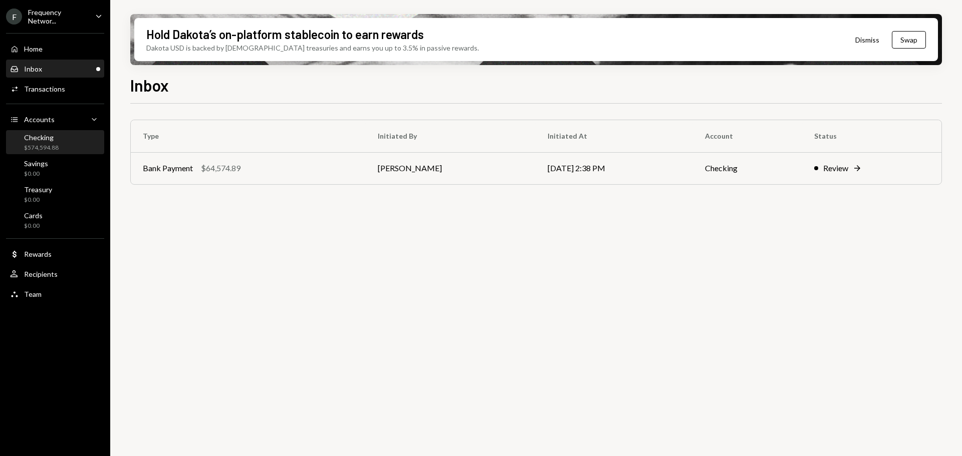
click at [56, 135] on div "Checking" at bounding box center [41, 137] width 35 height 9
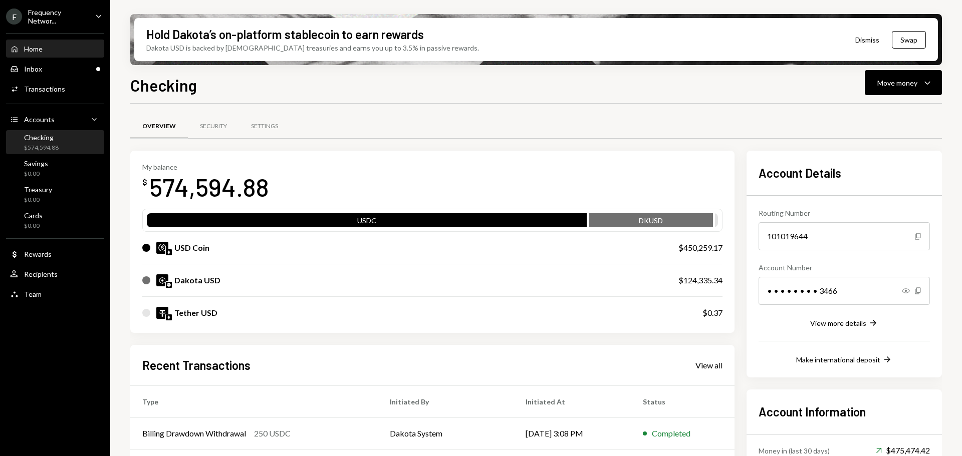
click at [57, 48] on div "Home Home" at bounding box center [55, 49] width 90 height 9
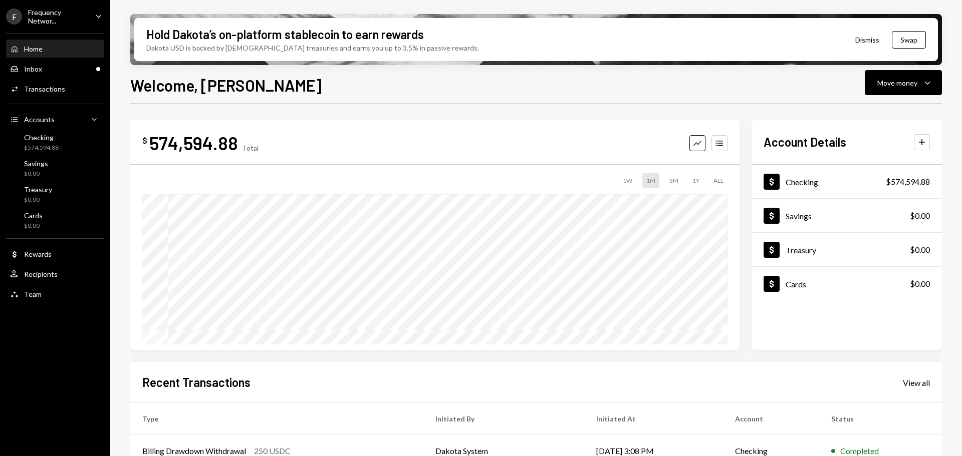
click at [44, 47] on div "Home Home" at bounding box center [55, 49] width 90 height 9
